Goal: Task Accomplishment & Management: Manage account settings

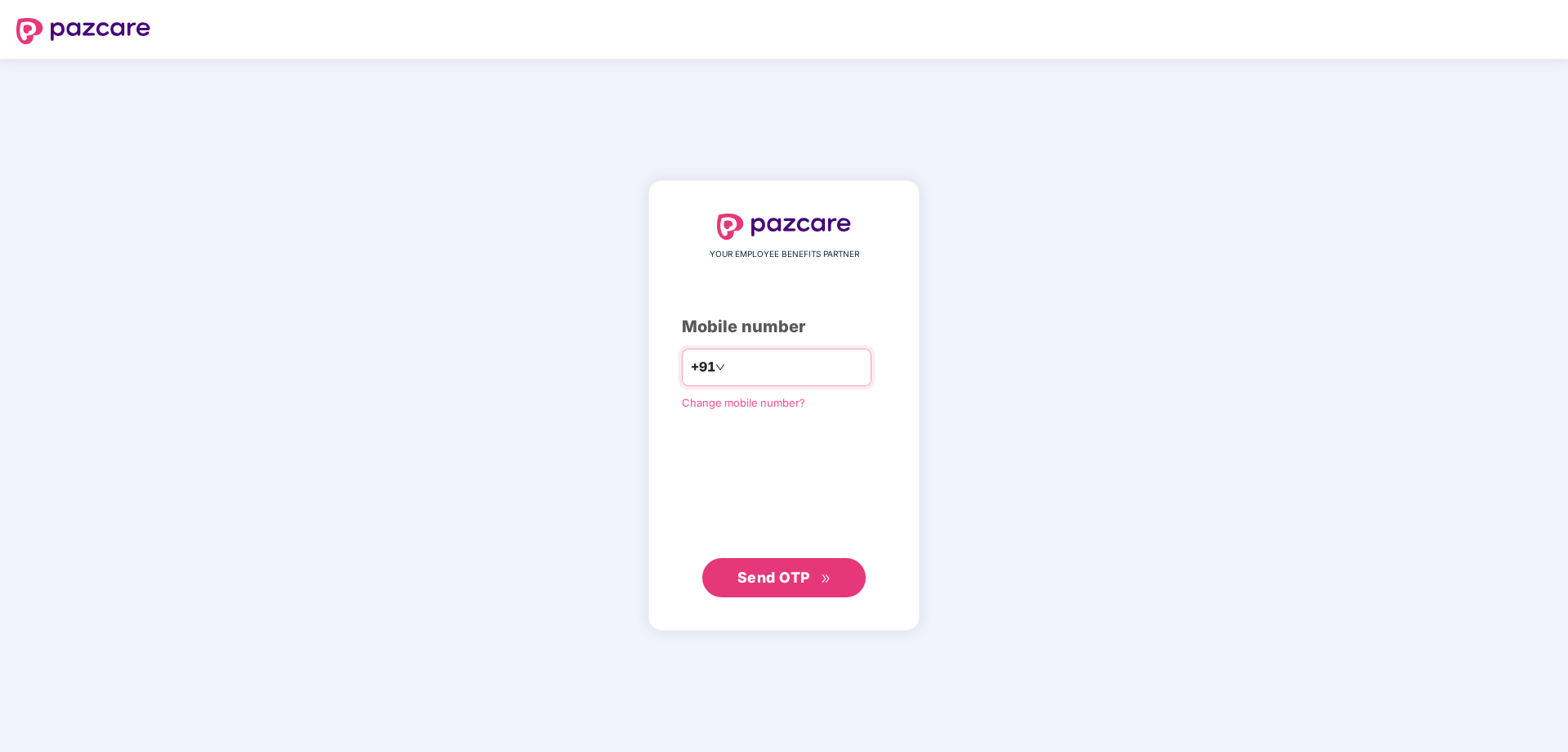
click at [770, 369] on input "number" at bounding box center [795, 367] width 134 height 26
type input "**********"
click at [807, 569] on span "Send OTP" at bounding box center [774, 577] width 72 height 17
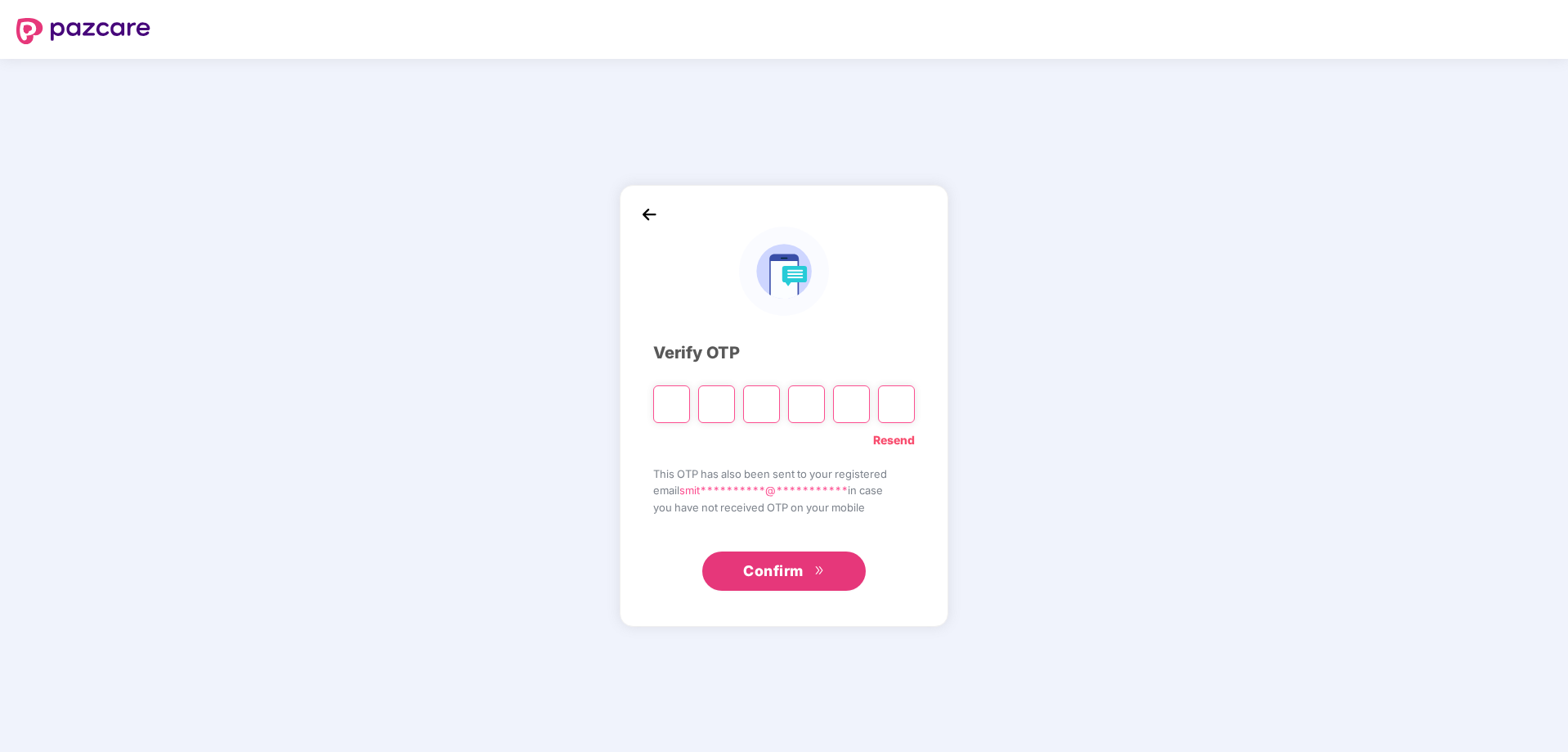
type input "*"
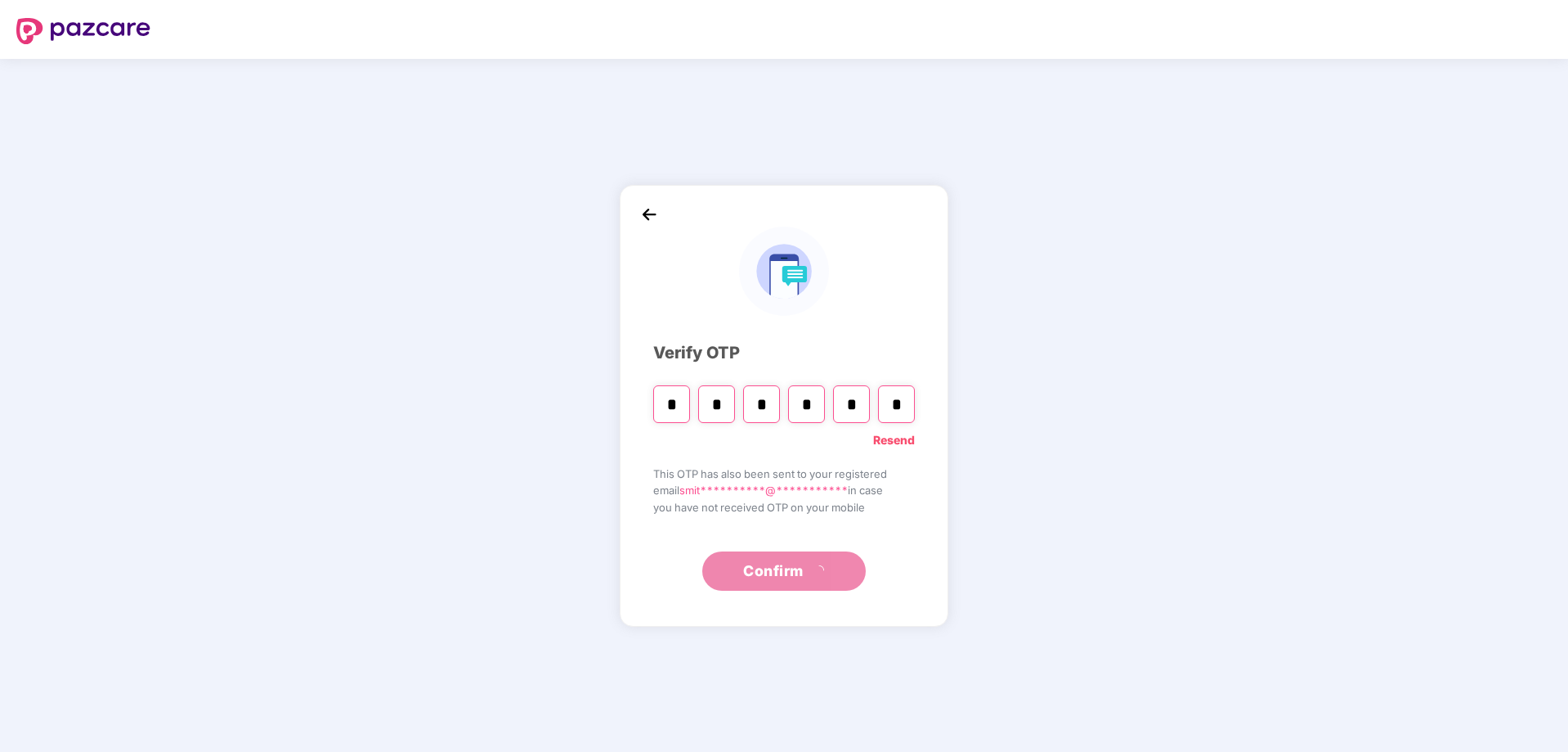
type input "*"
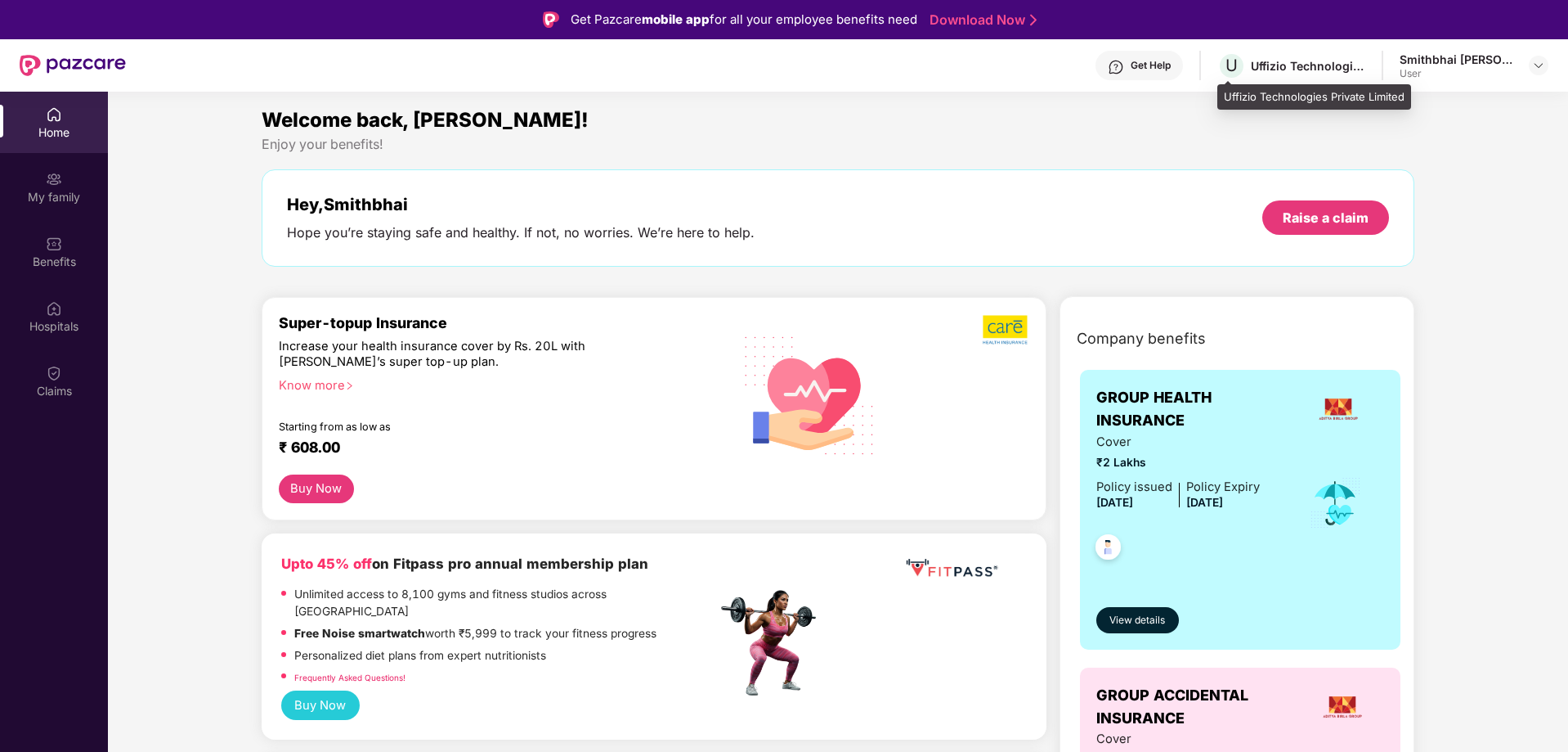
click at [1296, 71] on div "Uffizio Technologies Private Limited" at bounding box center [1307, 66] width 114 height 16
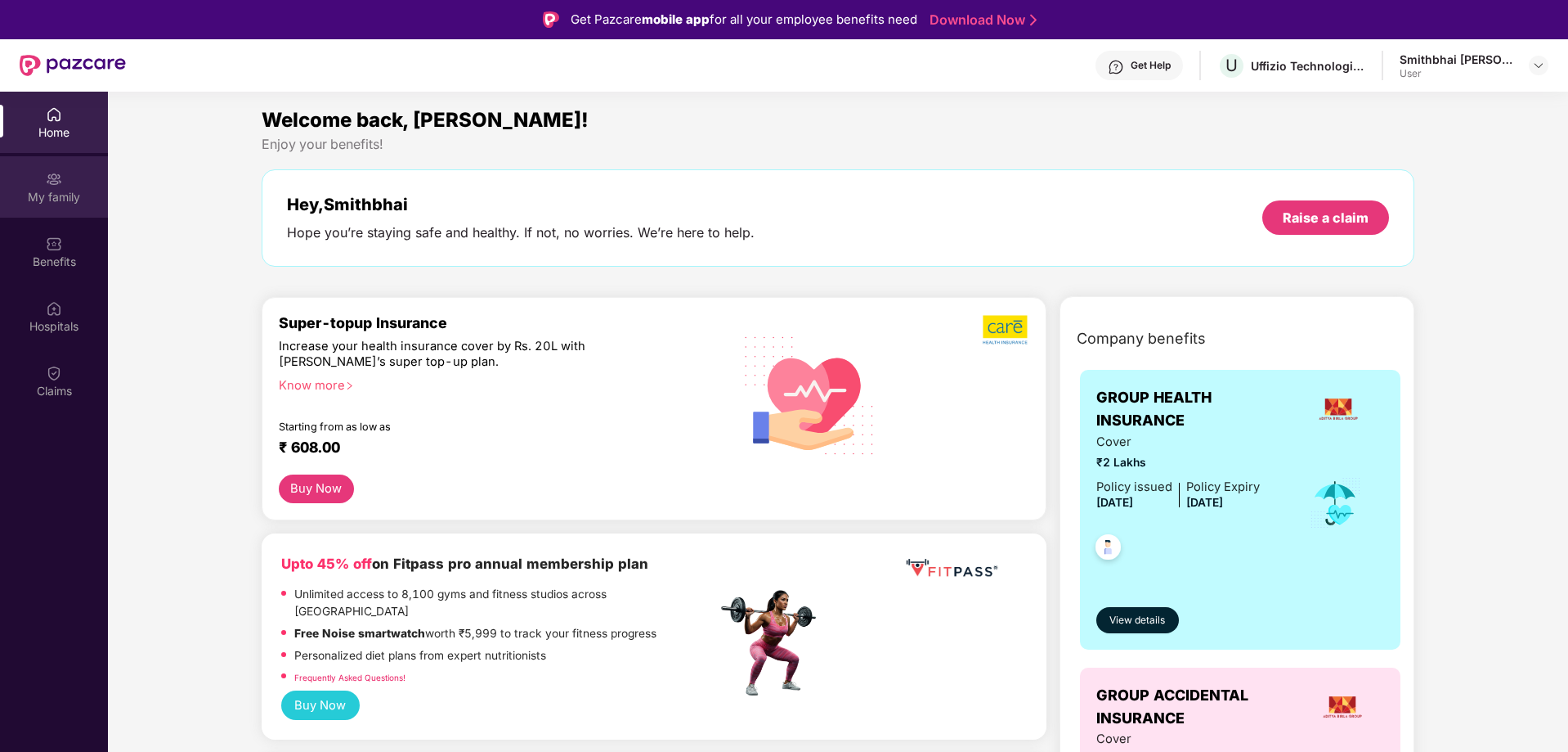
click at [46, 182] on img at bounding box center [54, 179] width 16 height 16
